Goal: Task Accomplishment & Management: Manage account settings

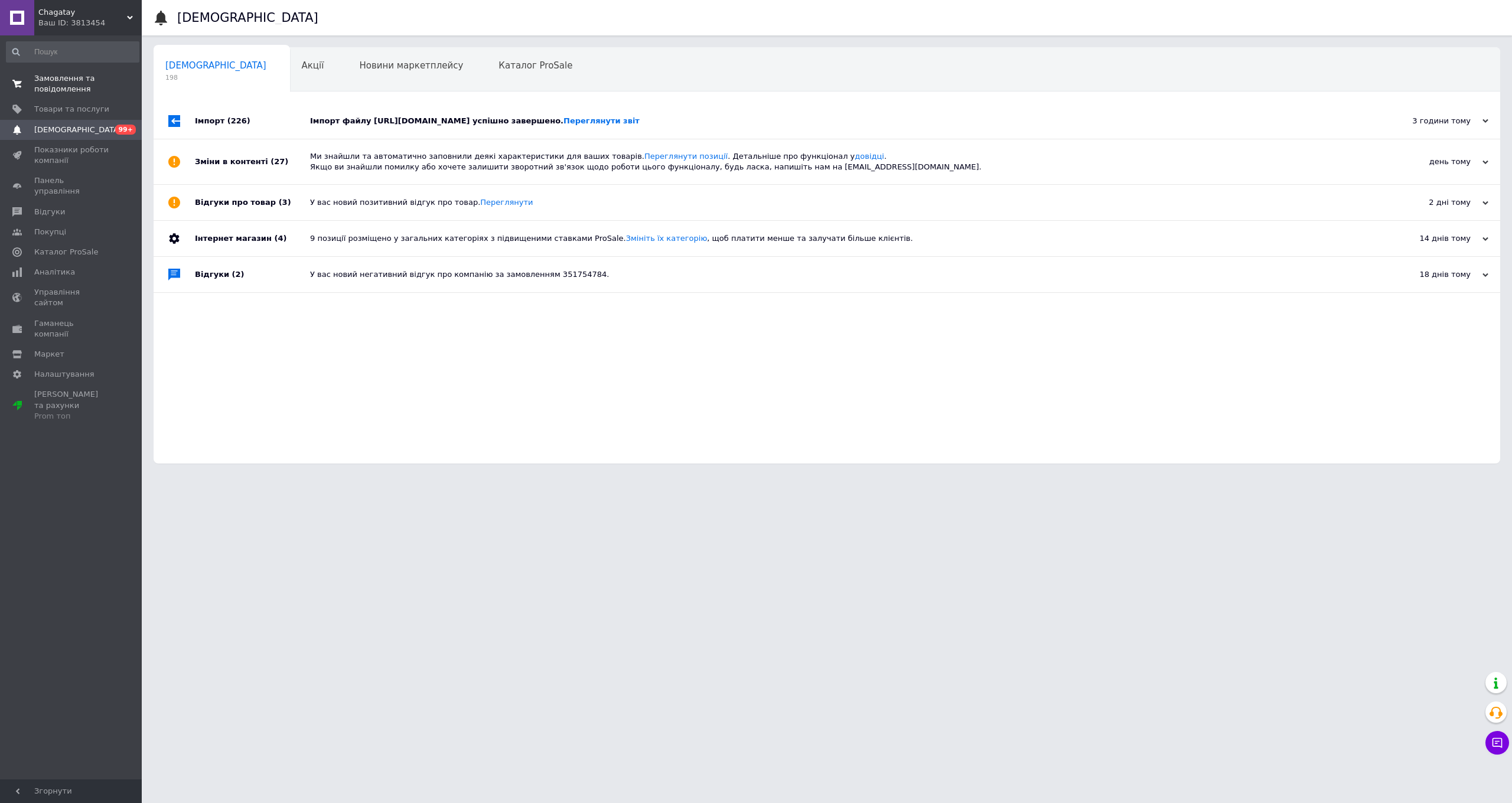
click at [62, 80] on span "Замовлення та повідомлення" at bounding box center [72, 84] width 75 height 21
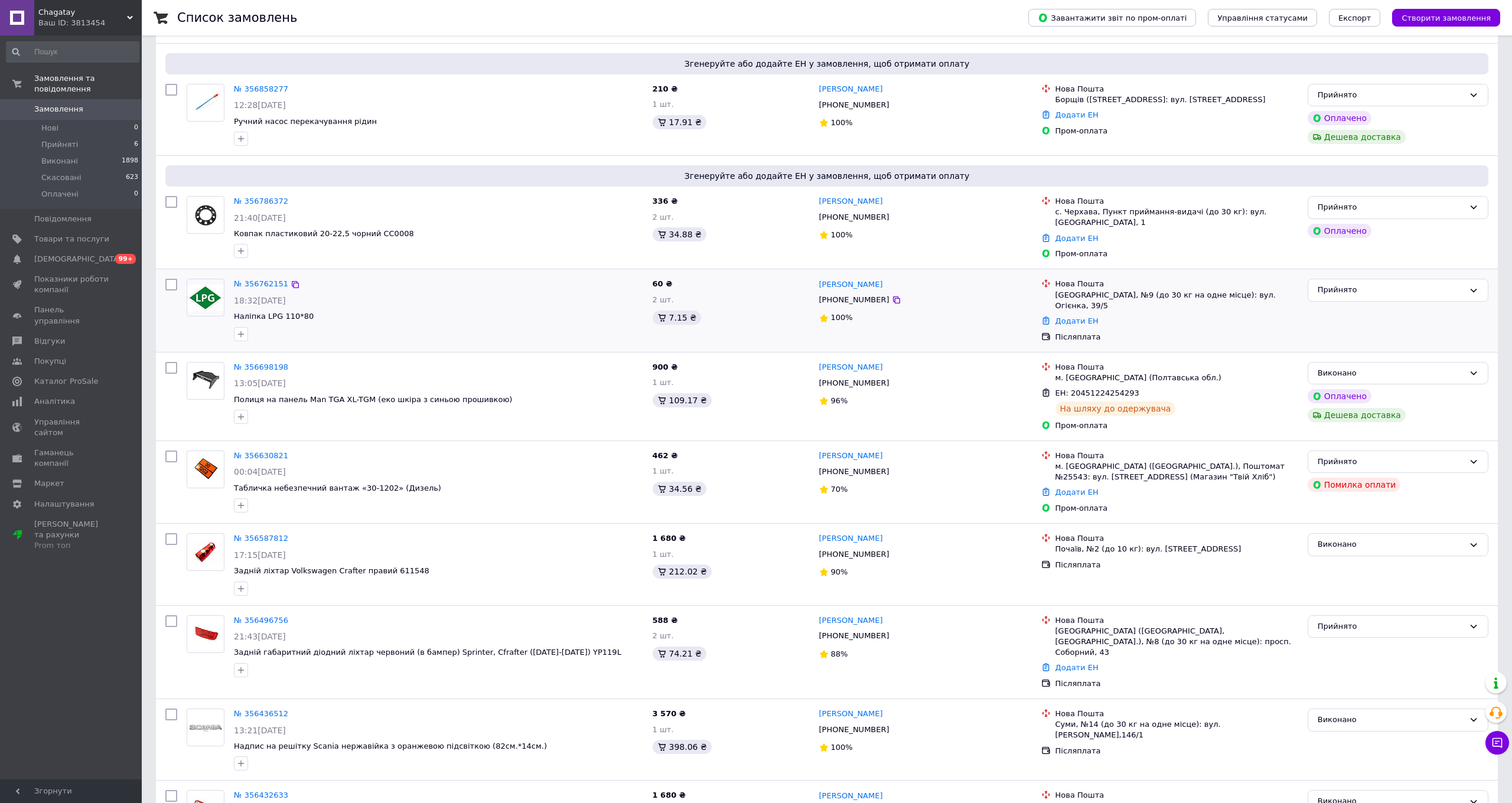
scroll to position [145, 0]
drag, startPoint x: 1399, startPoint y: 618, endPoint x: 1379, endPoint y: 625, distance: 21.2
click at [1399, 619] on div "Прийнято" at bounding box center [1391, 626] width 146 height 12
click at [1347, 639] on li "Виконано" at bounding box center [1398, 649] width 179 height 22
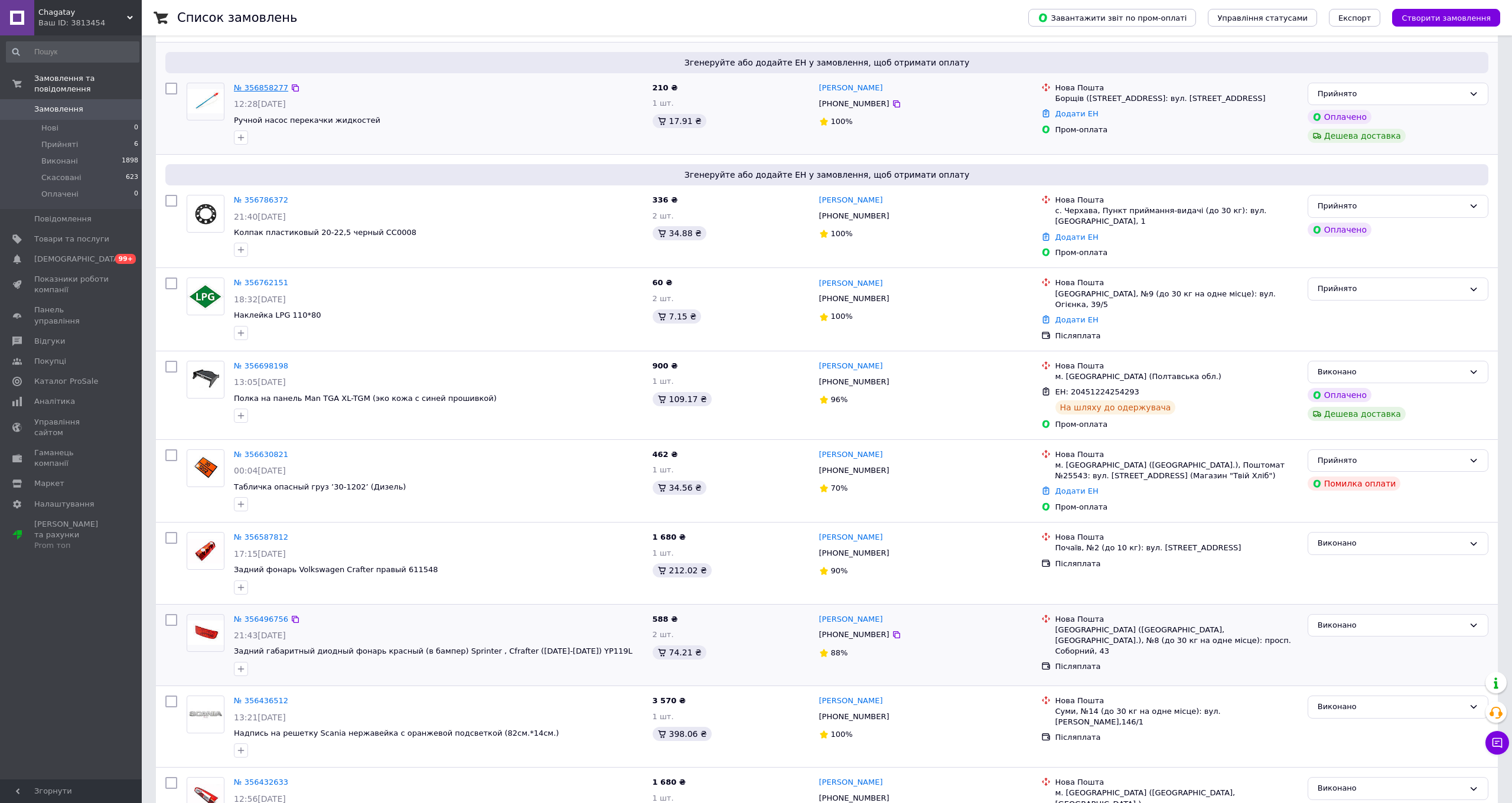
click at [248, 89] on link "№ 356858277" at bounding box center [261, 88] width 54 height 9
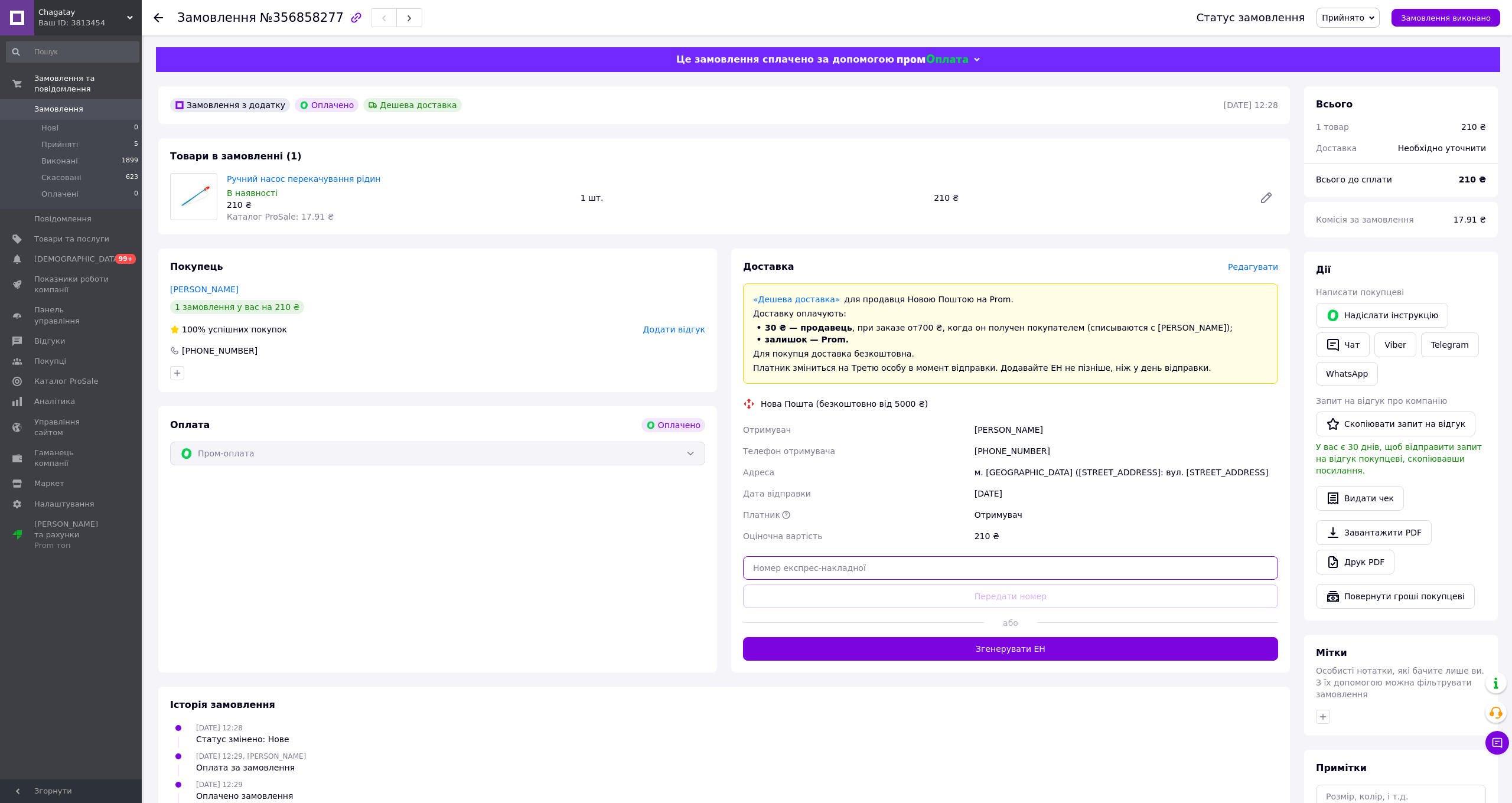
click at [780, 574] on input "text" at bounding box center [1010, 568] width 535 height 24
paste input "20451225037063"
type input "20451225037063"
click at [927, 595] on button "Передати номер" at bounding box center [1010, 596] width 535 height 24
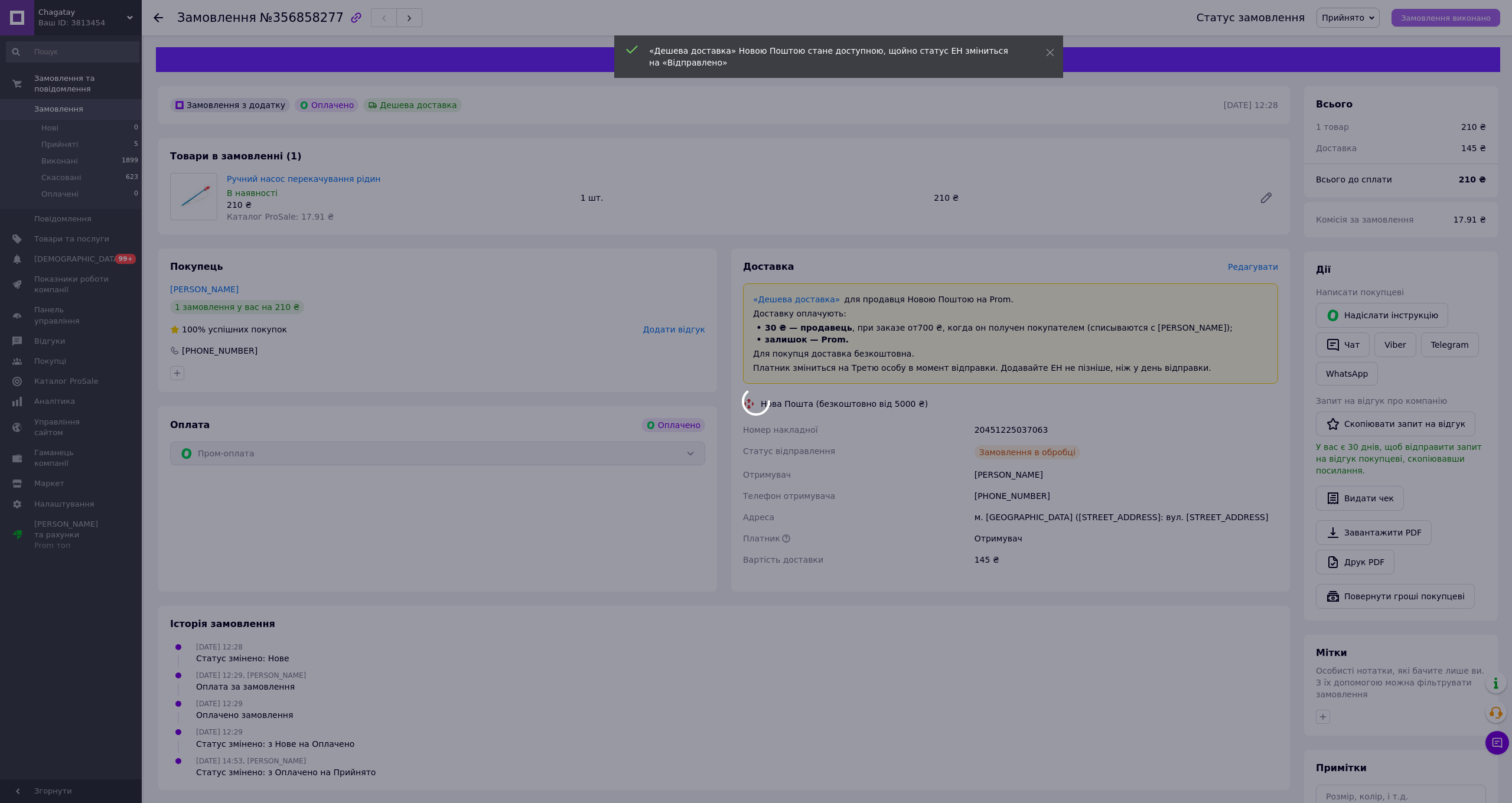
click at [1437, 14] on div at bounding box center [756, 402] width 1512 height 803
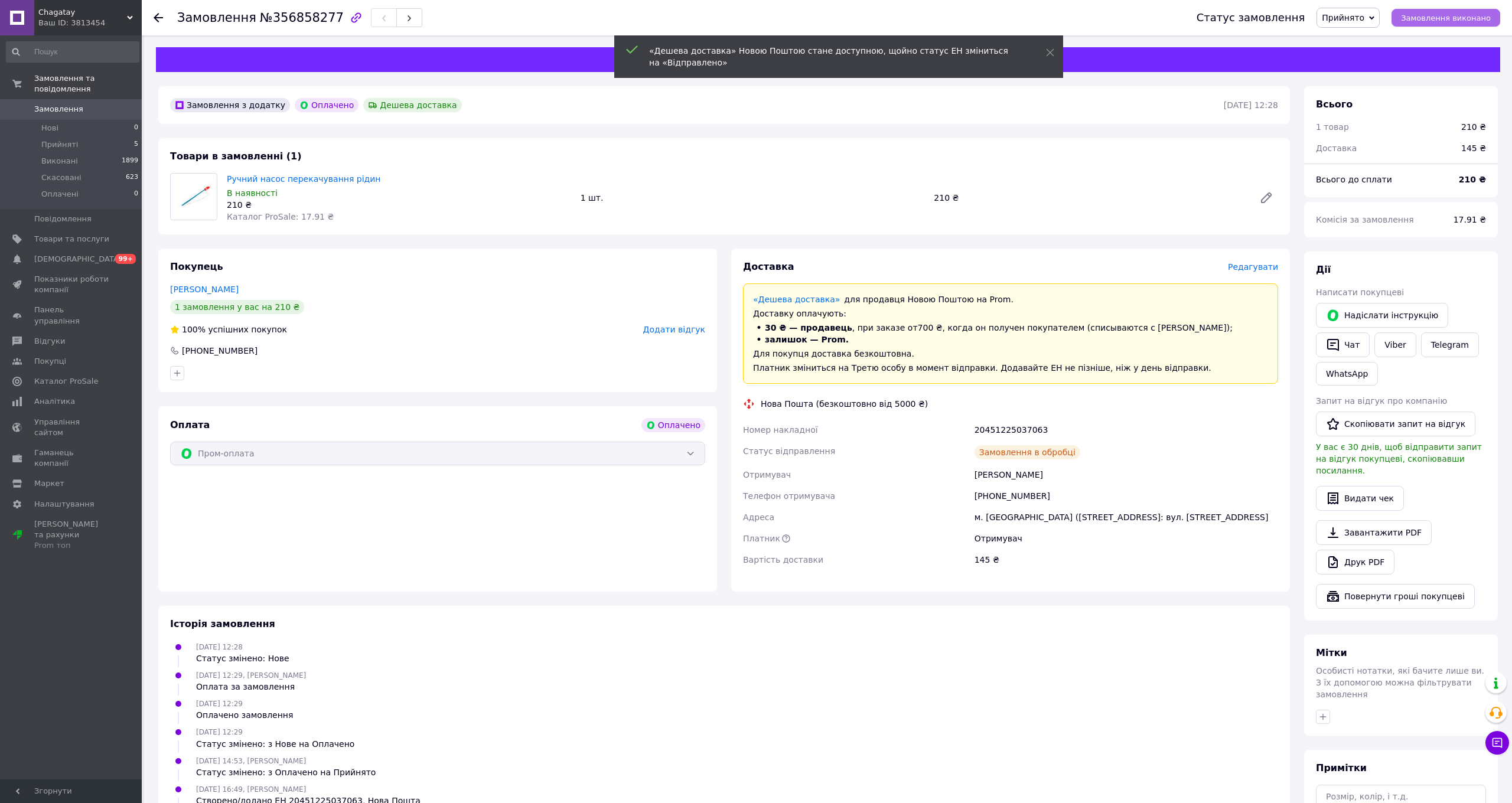
click at [1437, 19] on span "Замовлення виконано" at bounding box center [1445, 18] width 90 height 9
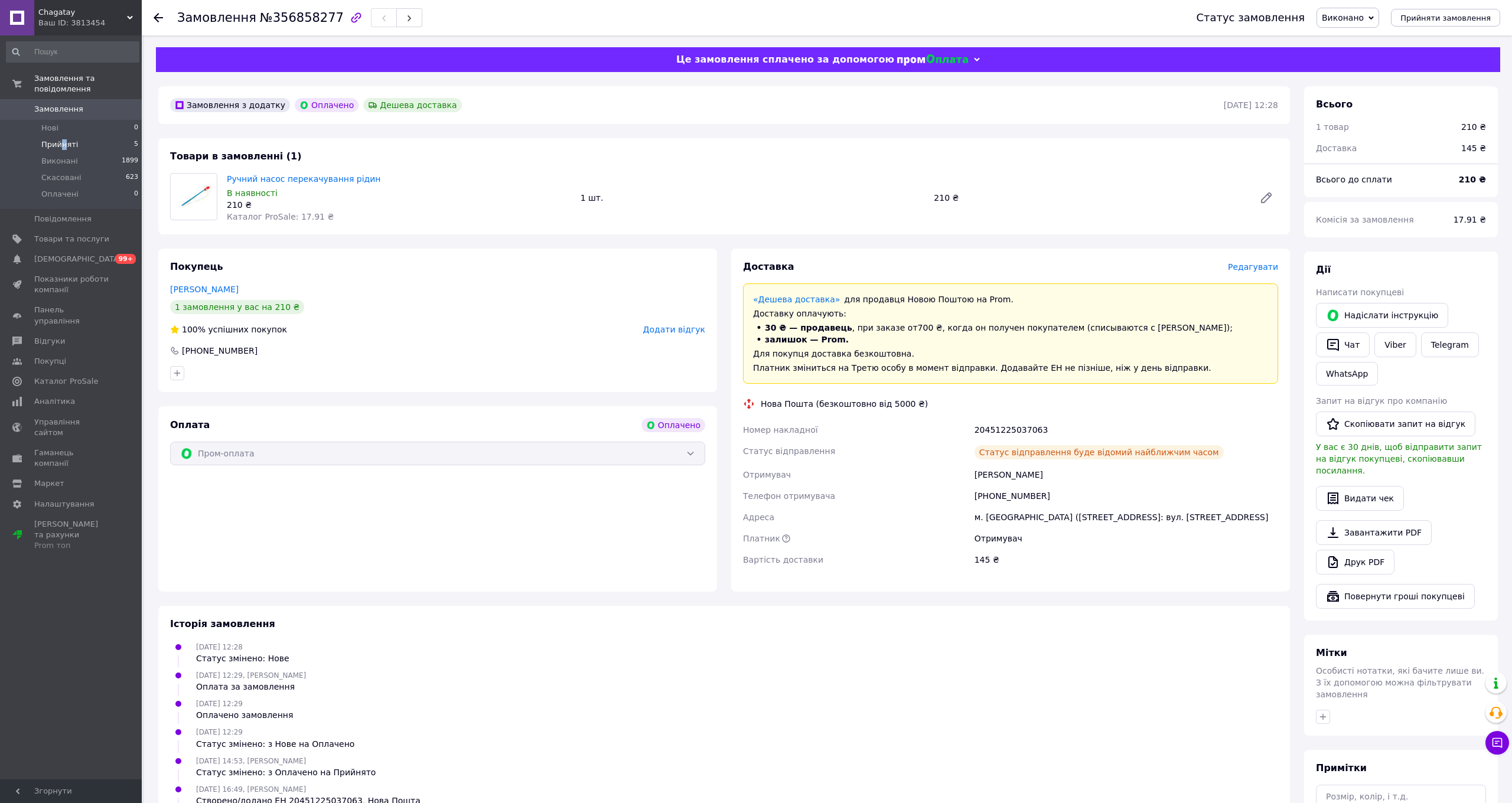
click at [63, 146] on span "Прийняті" at bounding box center [59, 144] width 37 height 11
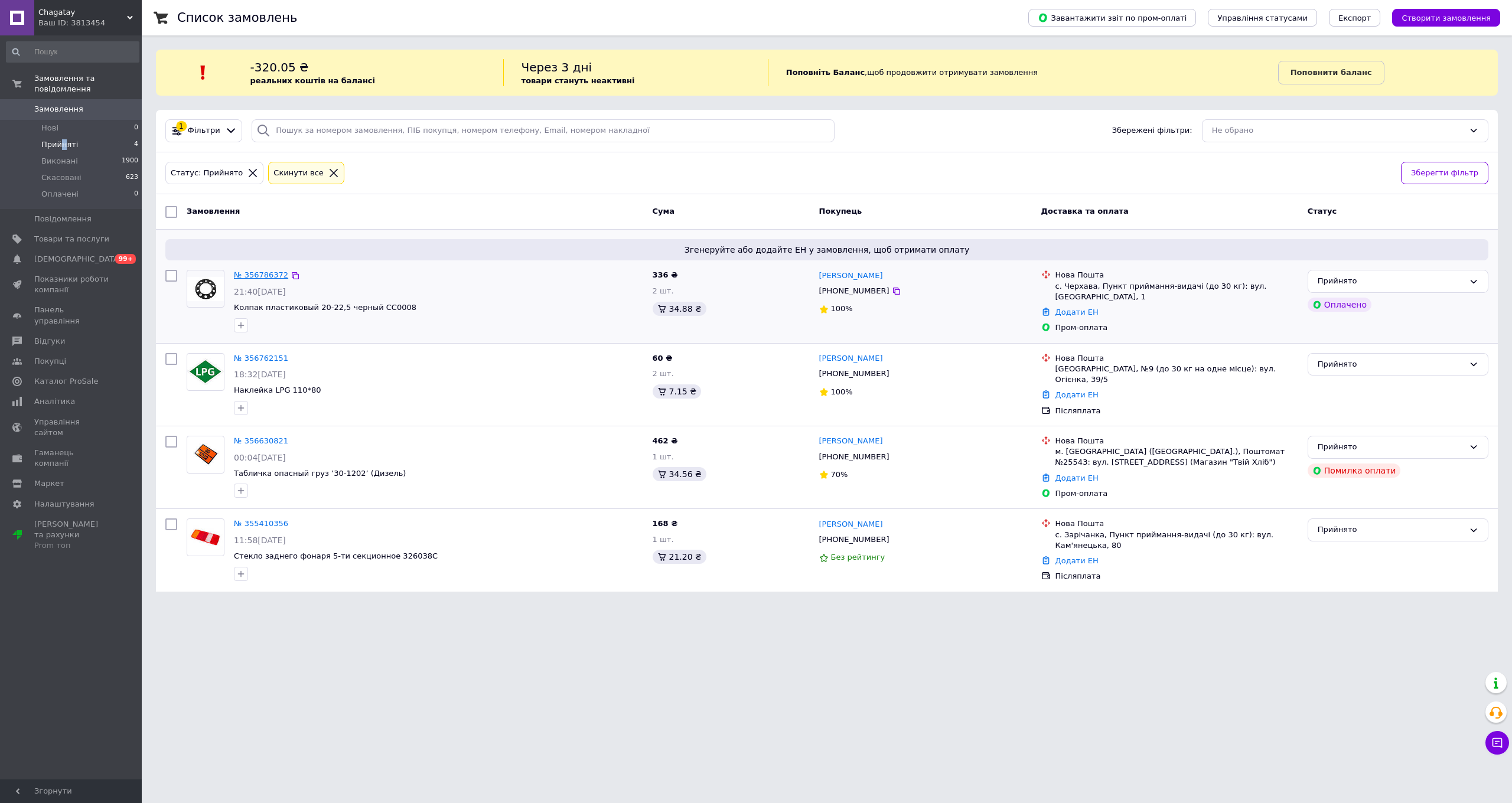
click at [259, 274] on link "№ 356786372" at bounding box center [261, 275] width 54 height 9
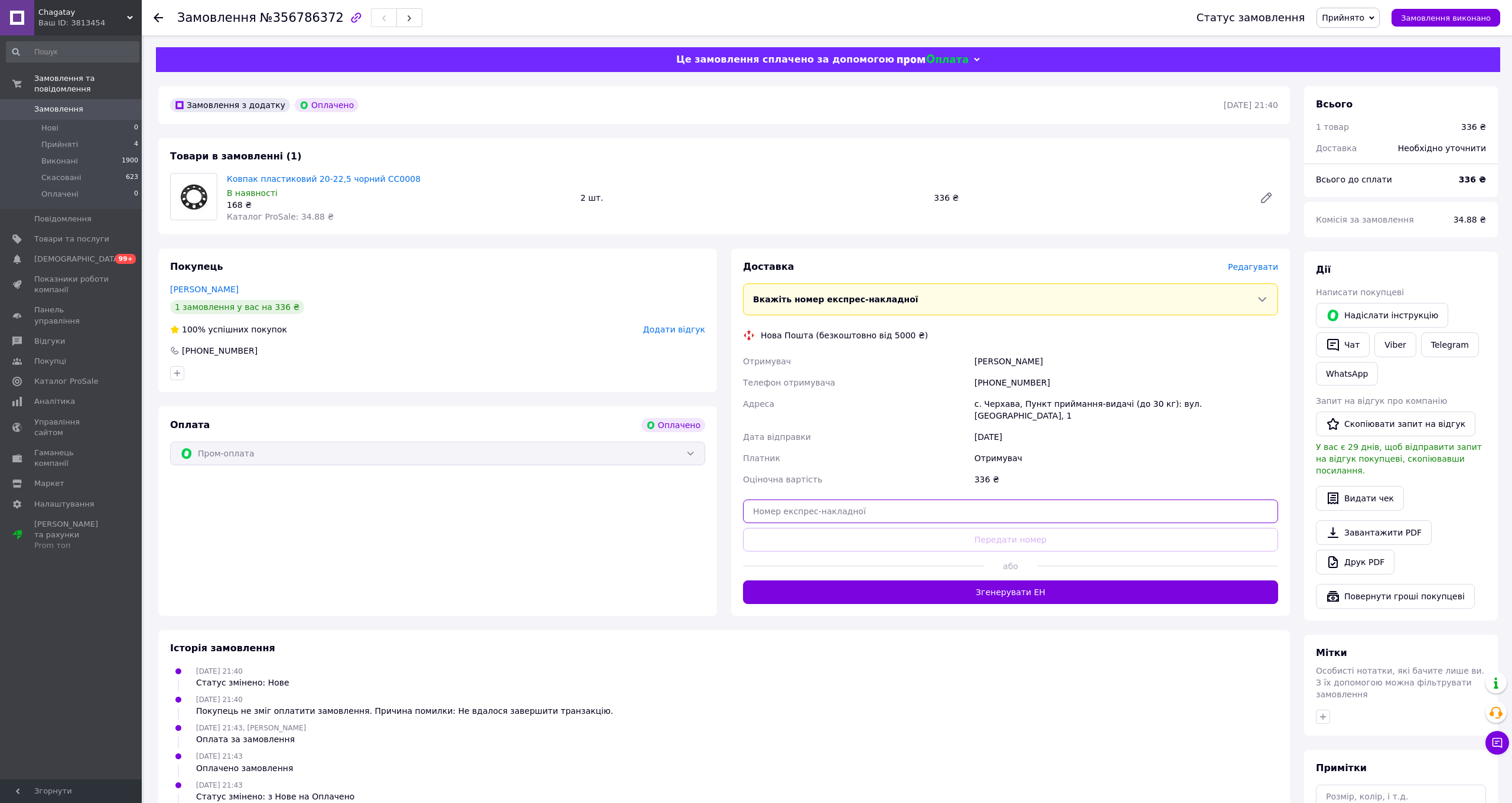
click at [817, 499] on input "text" at bounding box center [1010, 511] width 535 height 24
paste input "20451225198677"
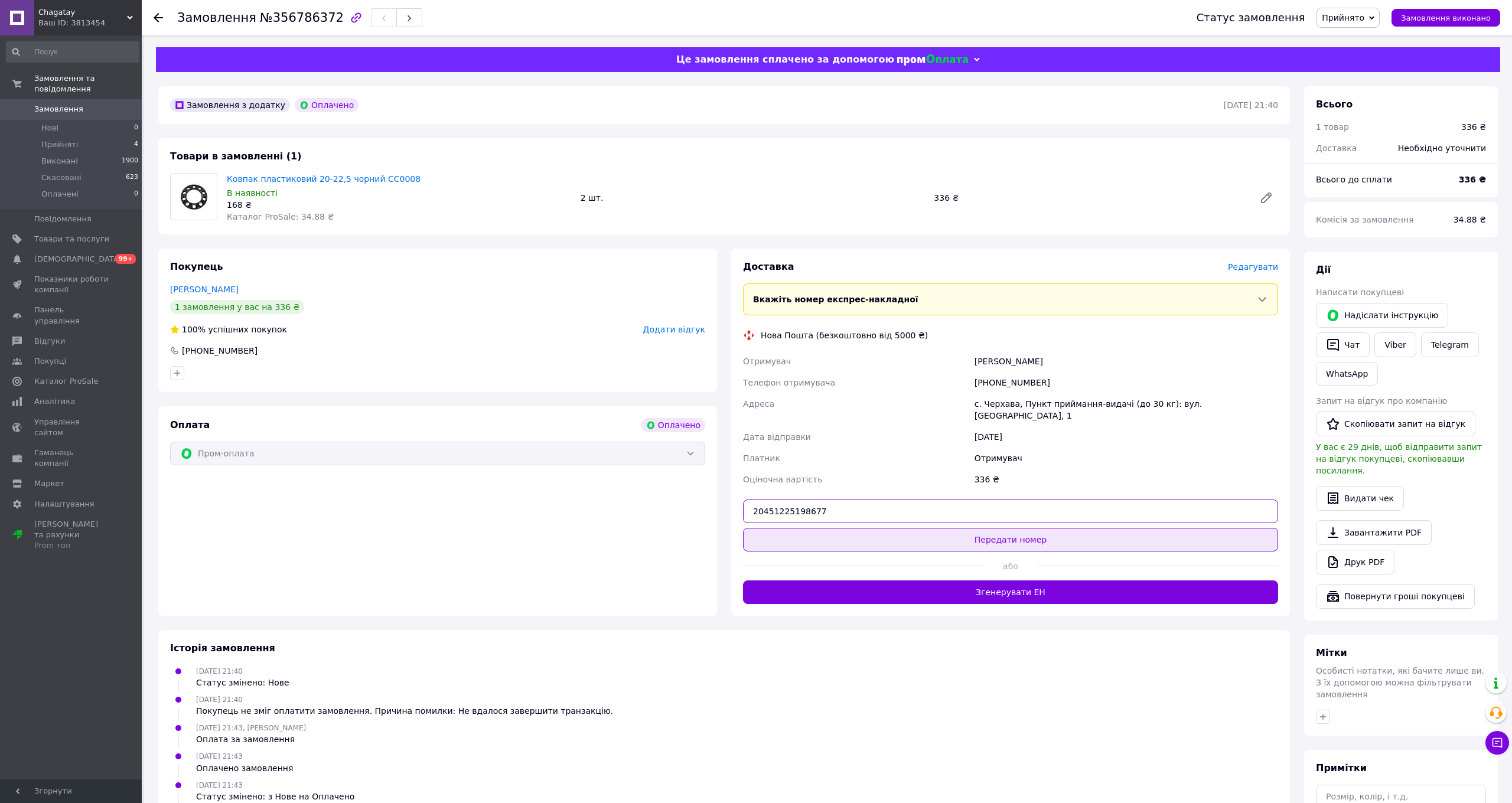
type input "20451225198677"
click at [1003, 528] on button "Передати номер" at bounding box center [1010, 540] width 535 height 24
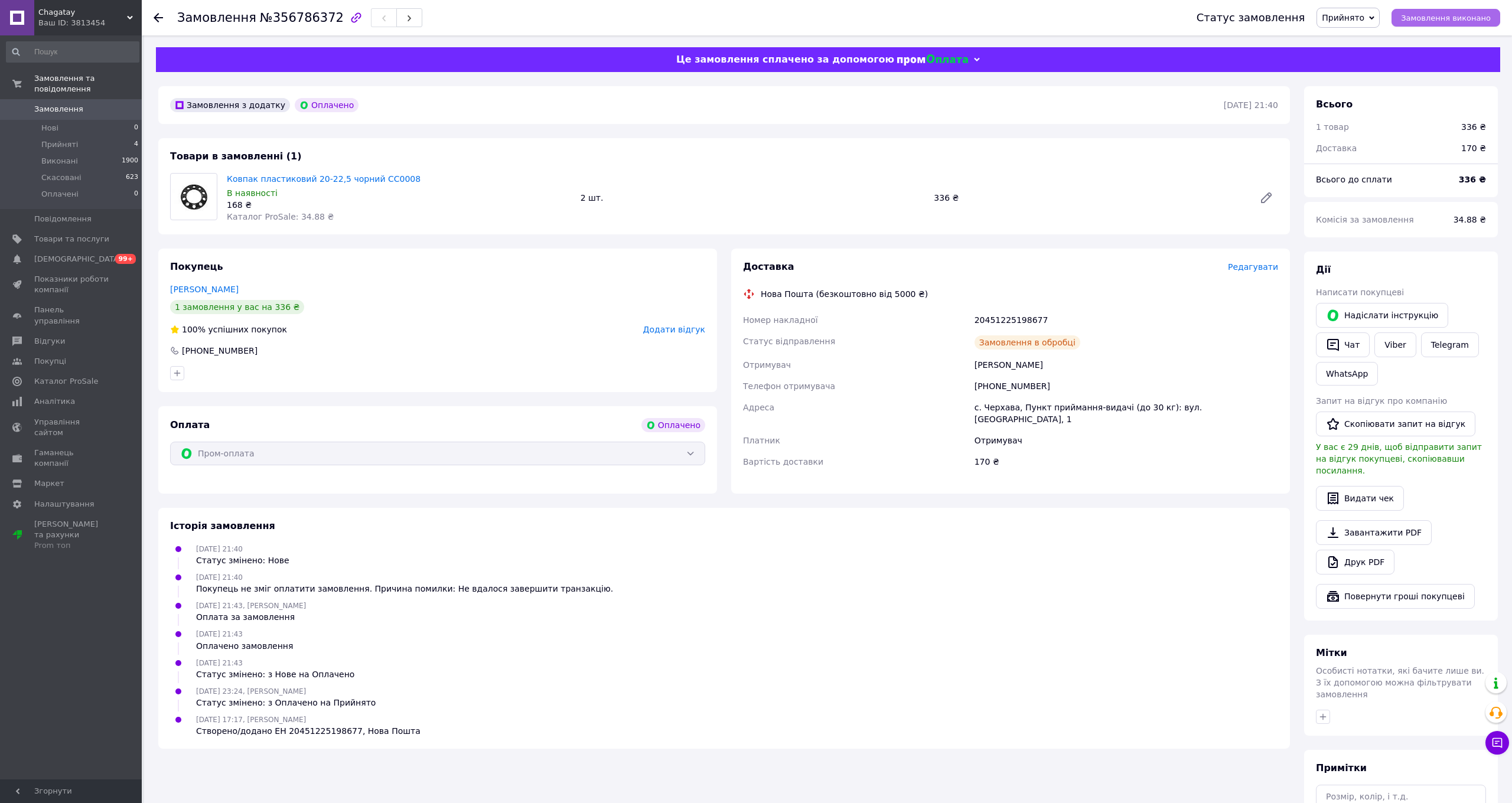
click at [1437, 17] on span "Замовлення виконано" at bounding box center [1445, 18] width 90 height 9
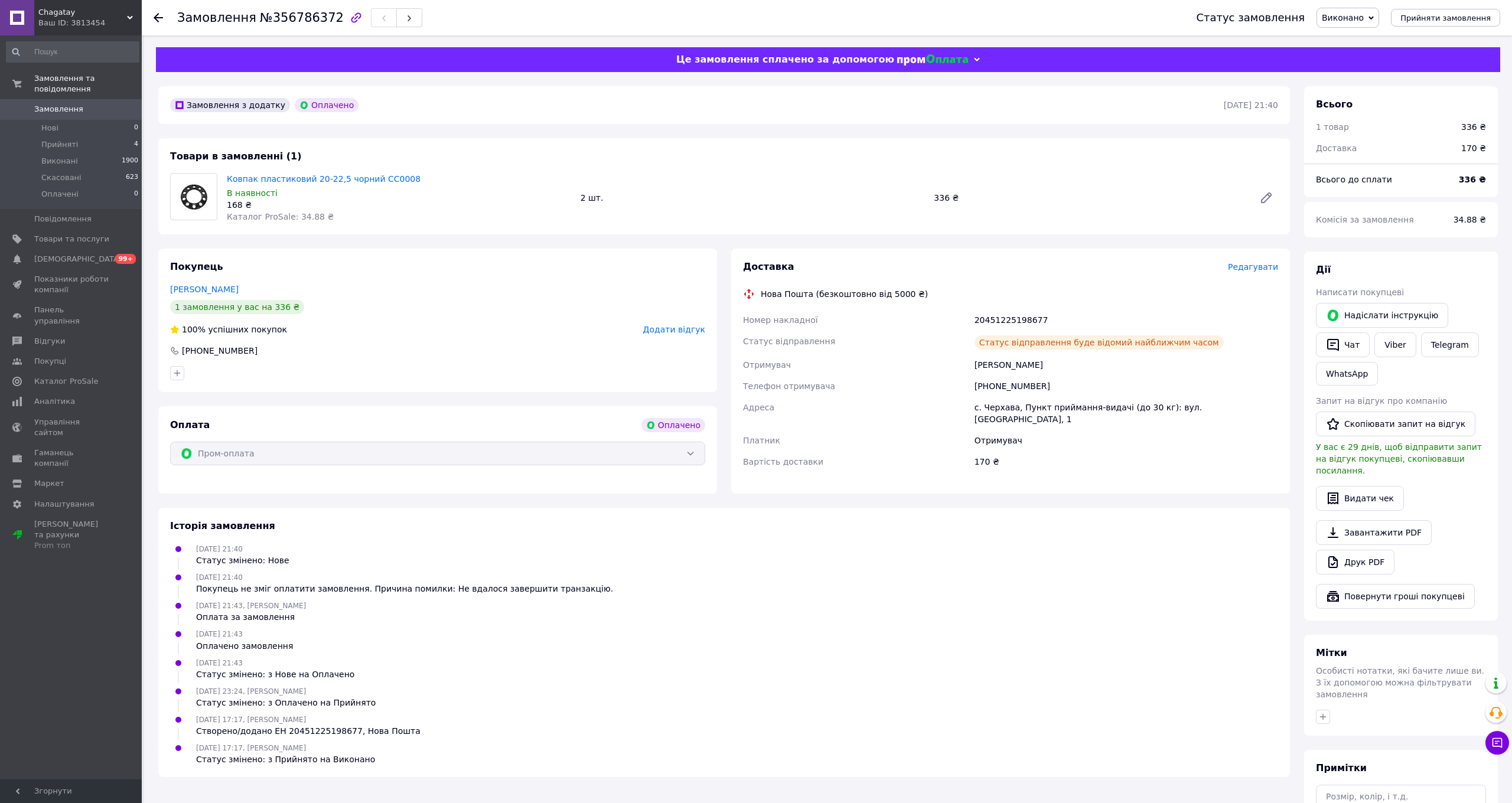
click at [62, 111] on span "Замовлення" at bounding box center [59, 109] width 49 height 11
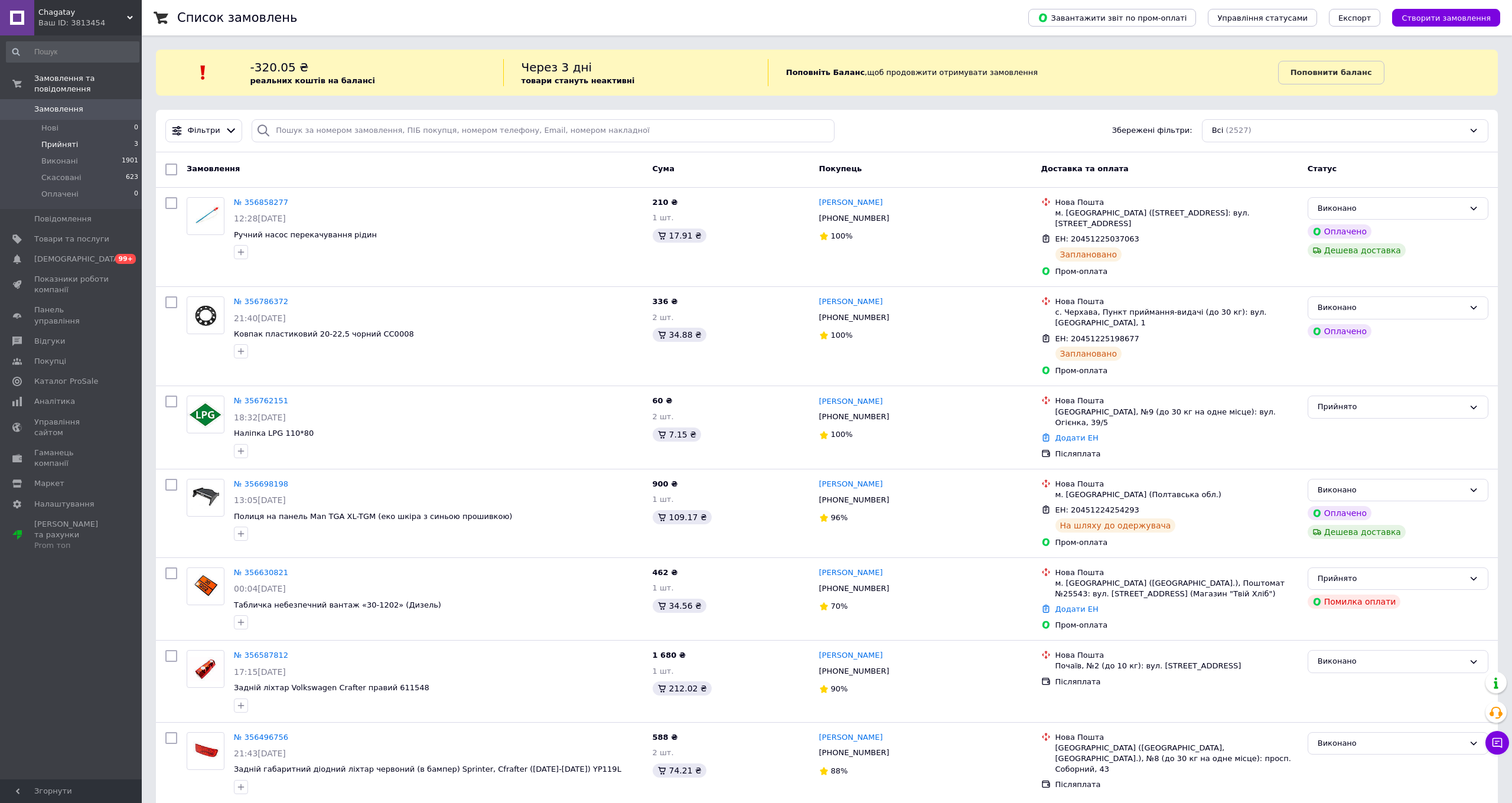
click at [69, 142] on span "Прийняті" at bounding box center [59, 144] width 37 height 11
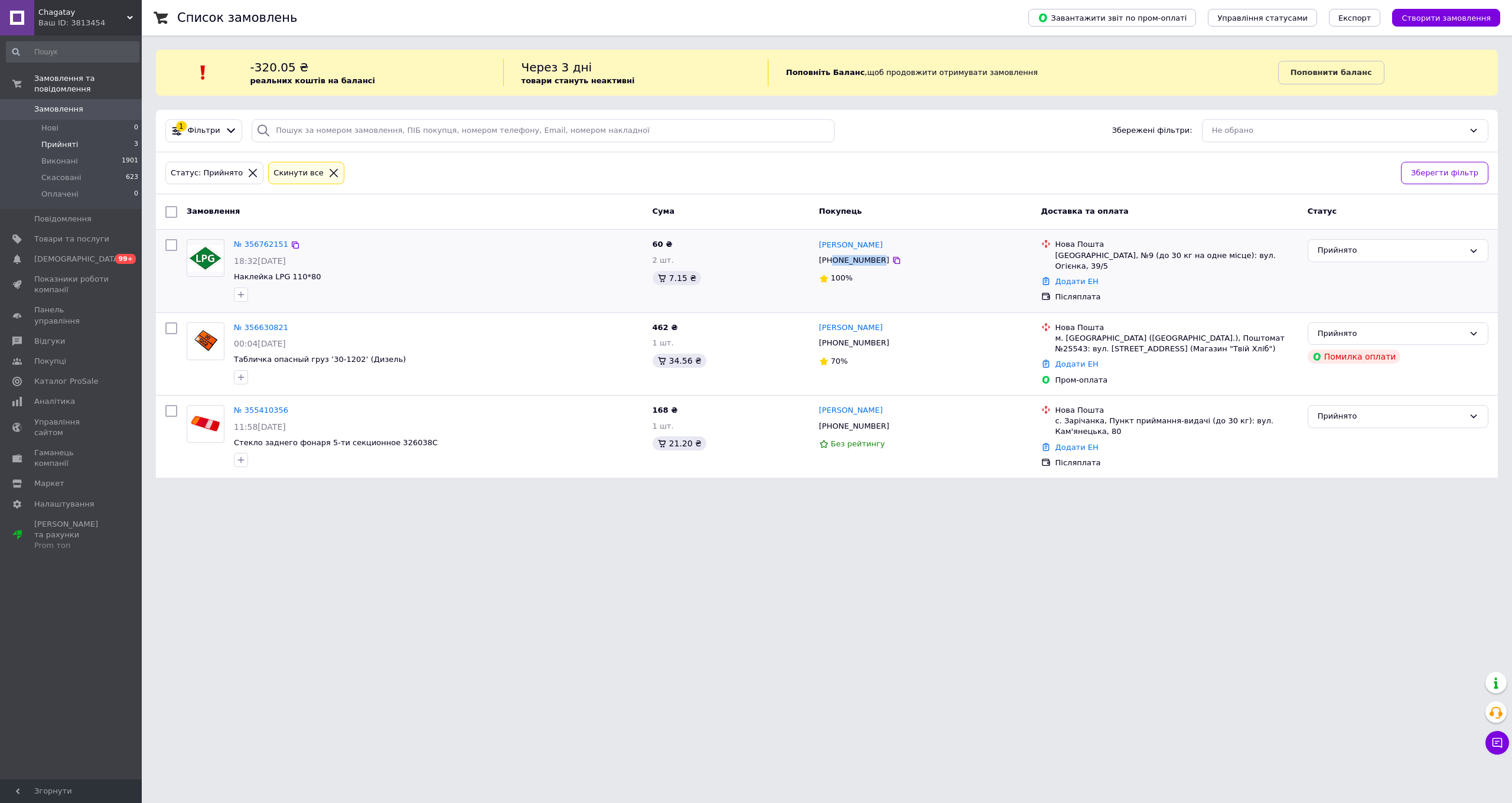
drag, startPoint x: 879, startPoint y: 261, endPoint x: 849, endPoint y: 233, distance: 41.0
click at [834, 261] on div "[PHONE_NUMBER]" at bounding box center [854, 260] width 75 height 16
click at [58, 109] on span "Замовлення" at bounding box center [59, 109] width 49 height 11
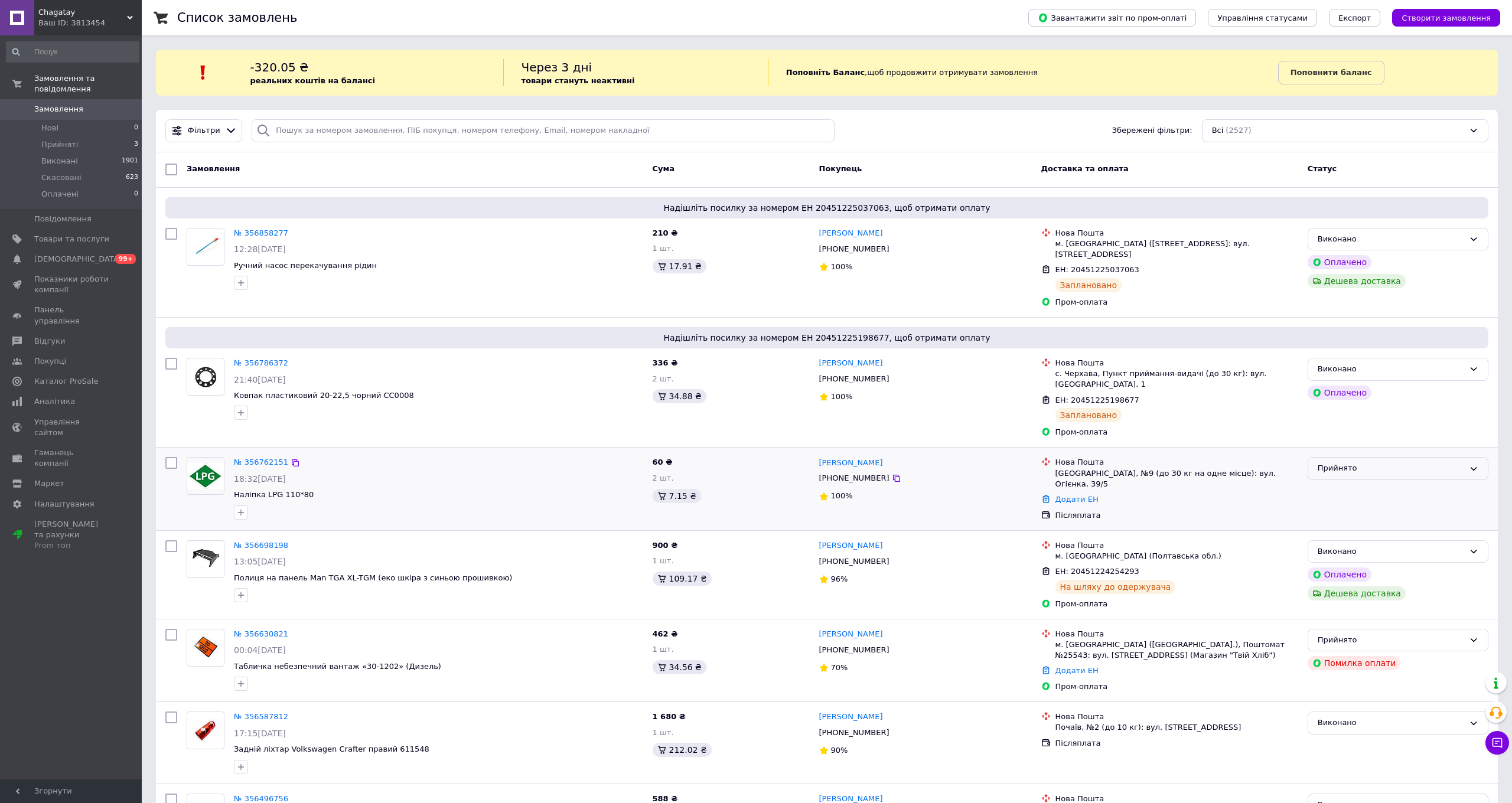
click at [1389, 463] on div "Прийнято" at bounding box center [1391, 469] width 146 height 12
click at [1326, 482] on li "Виконано" at bounding box center [1398, 493] width 179 height 22
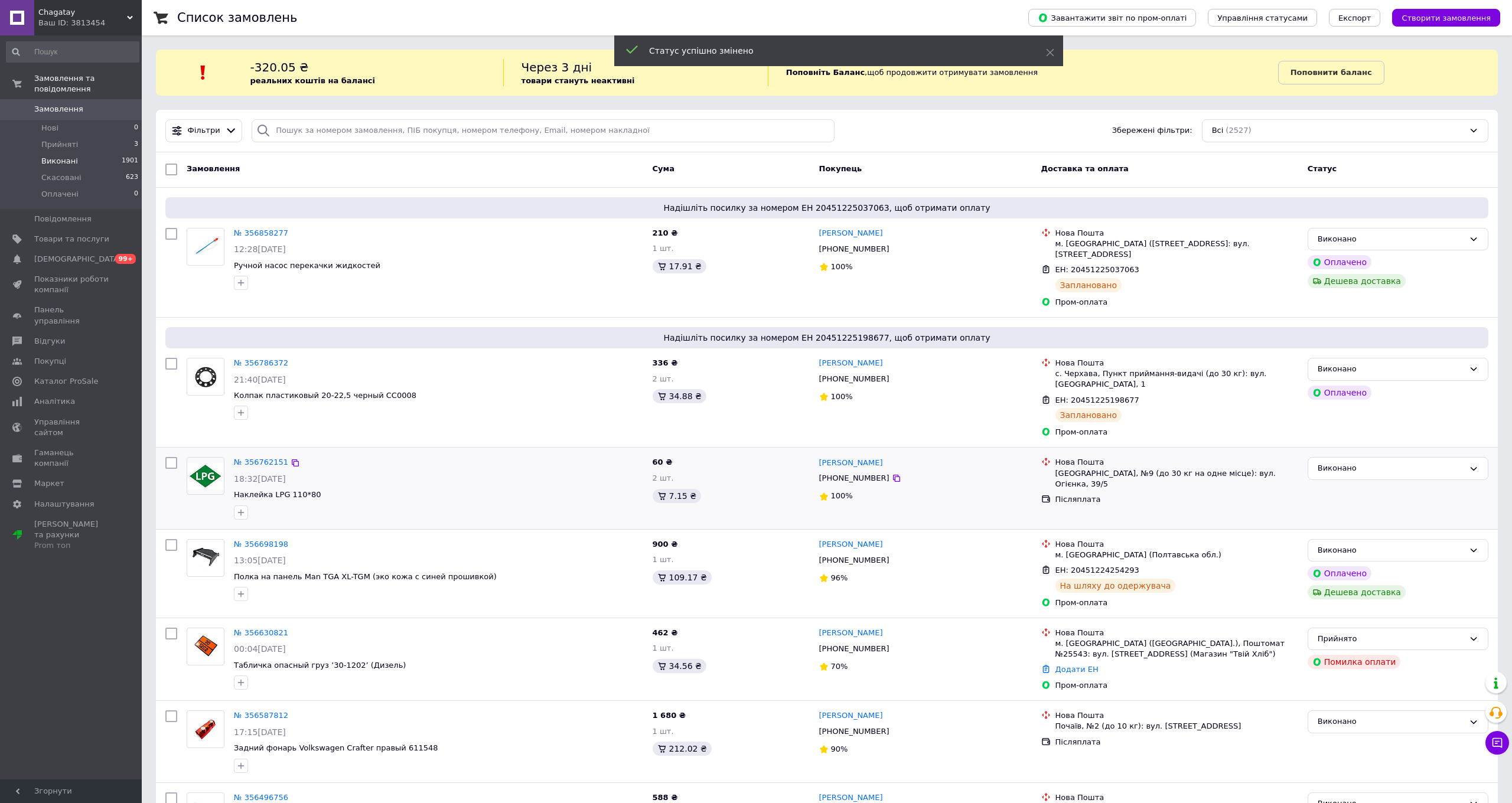
drag, startPoint x: 57, startPoint y: 143, endPoint x: 80, endPoint y: 154, distance: 25.5
click at [57, 143] on span "Прийняті" at bounding box center [59, 144] width 37 height 11
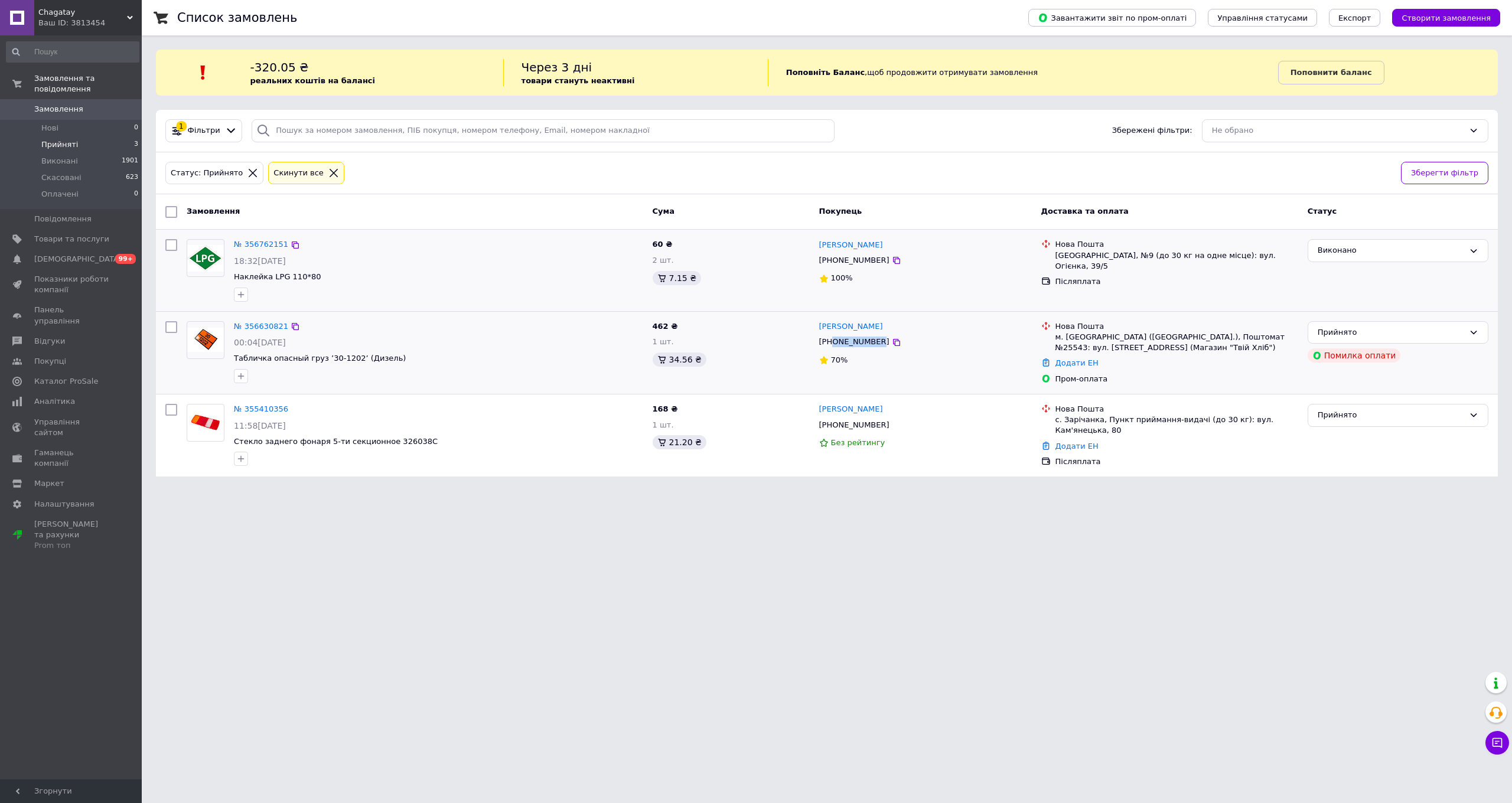
drag, startPoint x: 879, startPoint y: 341, endPoint x: 834, endPoint y: 337, distance: 45.2
click at [834, 337] on div "[PHONE_NUMBER]" at bounding box center [854, 342] width 75 height 16
copy div "0962962300"
click at [1328, 78] on link "Поповнити баланс" at bounding box center [1331, 73] width 106 height 24
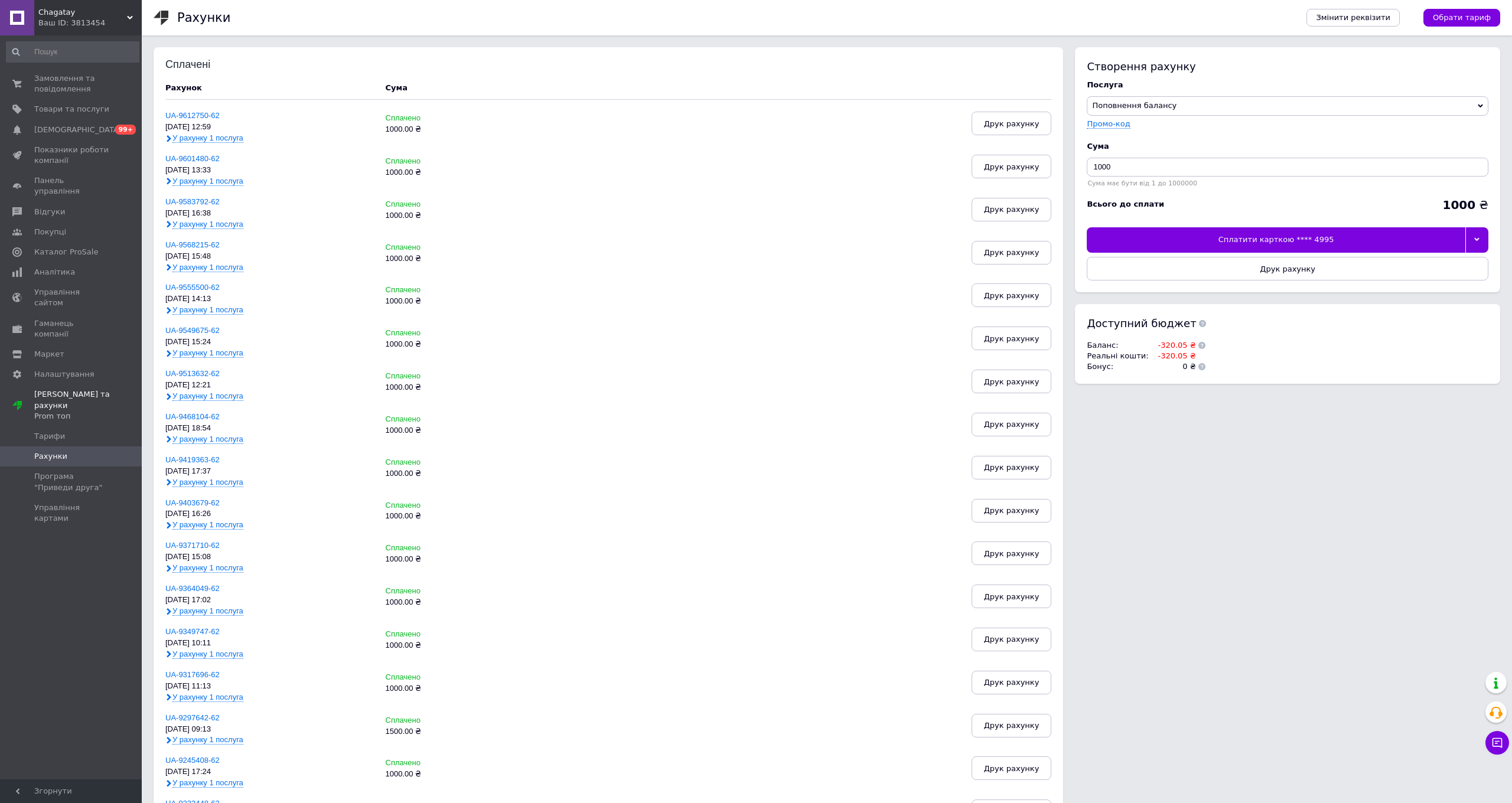
click at [1475, 234] on div at bounding box center [1477, 240] width 23 height 25
click at [1219, 266] on div "Сплатити карткою **** 9288" at bounding box center [1287, 266] width 389 height 11
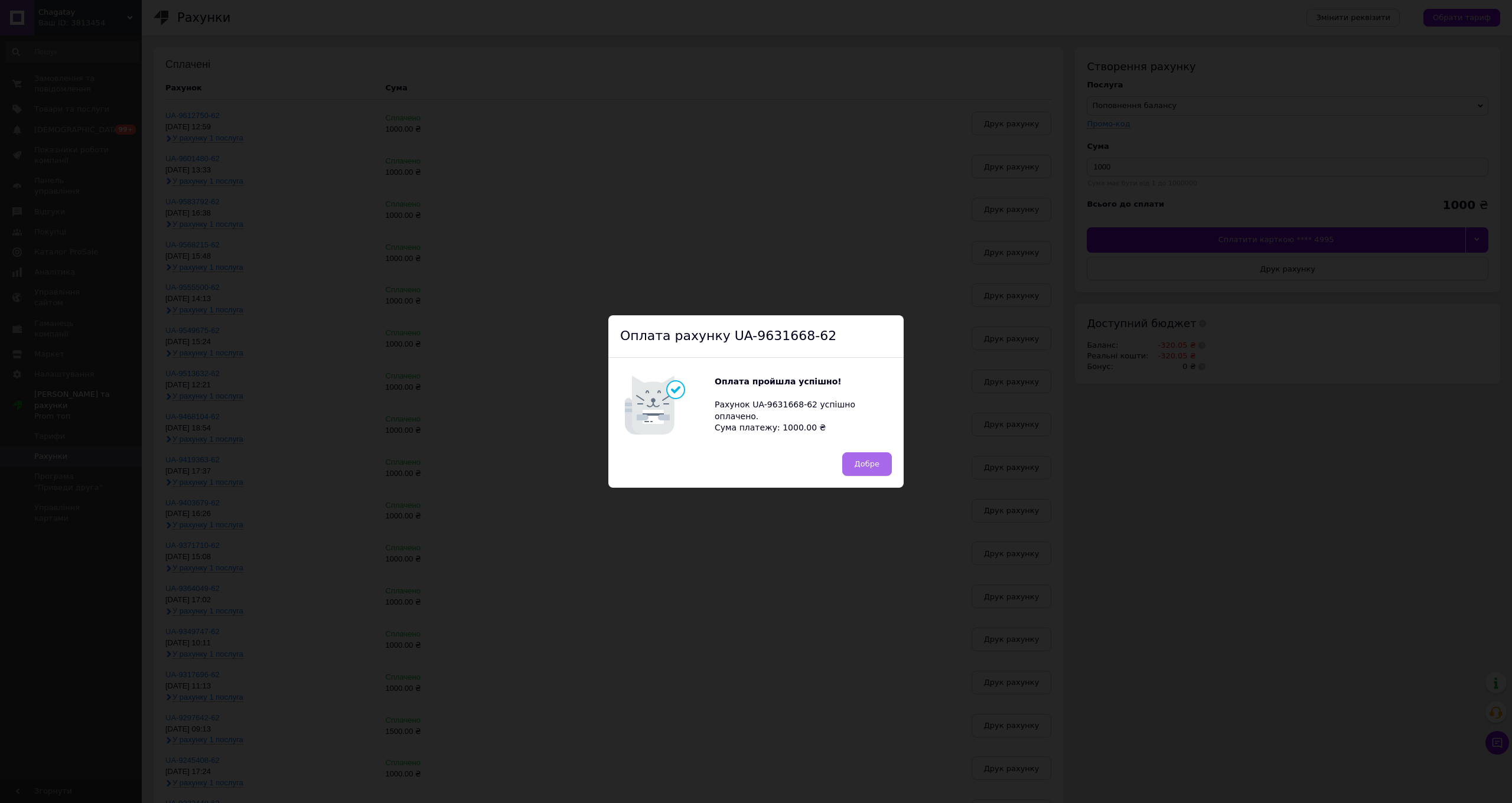
click at [873, 463] on span "Добре" at bounding box center [867, 464] width 25 height 9
